Goal: Task Accomplishment & Management: Manage account settings

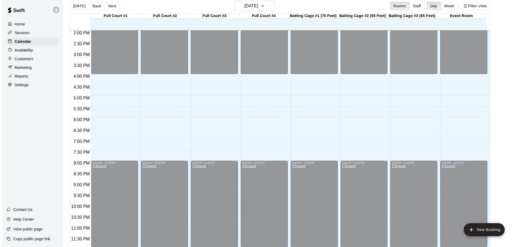
scroll to position [9, 0]
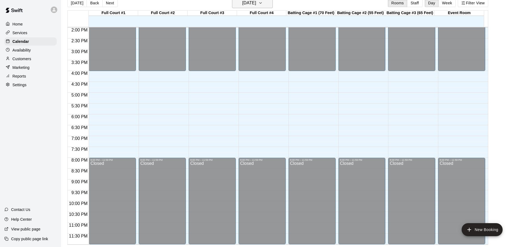
click at [245, 7] on h6 "Friday Oct 10" at bounding box center [250, 3] width 14 height 8
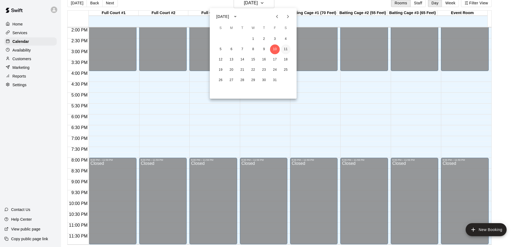
click at [287, 47] on button "11" at bounding box center [286, 50] width 10 height 10
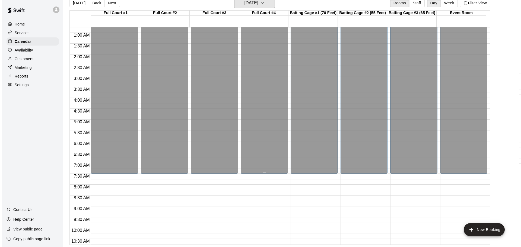
scroll to position [0, 0]
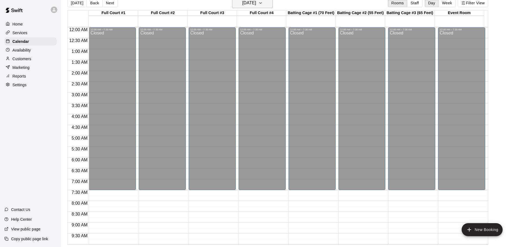
click at [256, 4] on h6 "Saturday Oct 11" at bounding box center [250, 3] width 14 height 8
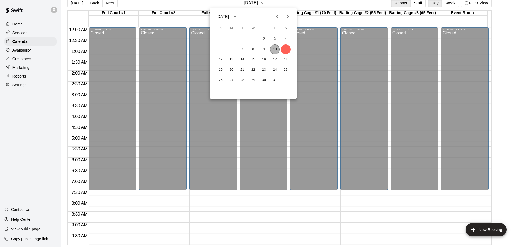
click at [274, 49] on button "10" at bounding box center [275, 50] width 10 height 10
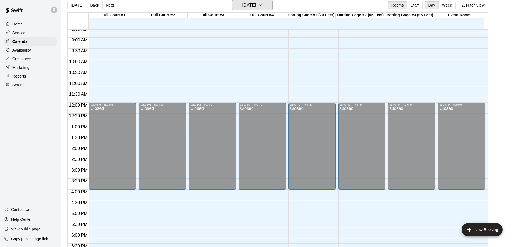
scroll to position [244, 0]
